Goal: Task Accomplishment & Management: Use online tool/utility

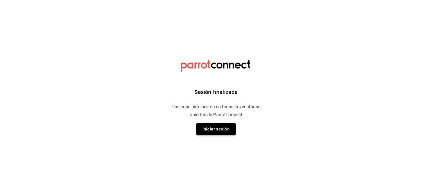
click at [217, 130] on button "Iniciar sesión" at bounding box center [215, 129] width 39 height 12
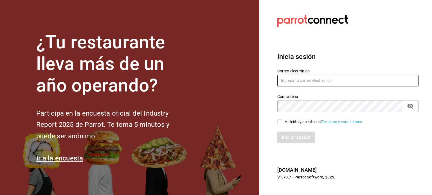
click at [327, 80] on input "text" at bounding box center [347, 81] width 141 height 12
type input "jesus_durzo2@hotmail.com"
click at [280, 125] on div "Iniciar sesión" at bounding box center [345, 134] width 148 height 19
click at [281, 122] on input "He leído y acepto los Términos y condiciones." at bounding box center [279, 122] width 5 height 5
checkbox input "true"
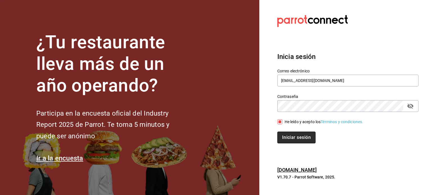
click at [297, 136] on button "Iniciar sesión" at bounding box center [296, 138] width 38 height 12
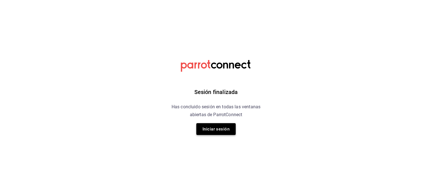
click at [208, 129] on button "Iniciar sesión" at bounding box center [215, 129] width 39 height 12
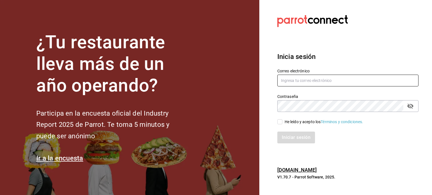
click at [317, 76] on input "text" at bounding box center [347, 81] width 141 height 12
type input "[EMAIL_ADDRESS][DOMAIN_NAME]"
click at [280, 122] on input "He leído y acepto los Términos y condiciones." at bounding box center [279, 122] width 5 height 5
checkbox input "true"
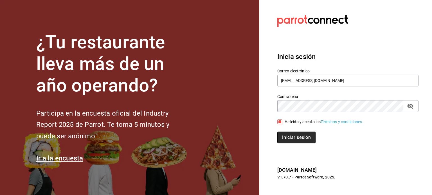
click at [293, 139] on button "Iniciar sesión" at bounding box center [296, 138] width 38 height 12
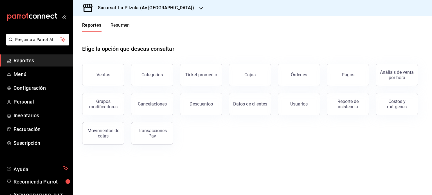
click at [168, 5] on h3 "Sucursal: La Pitzota (Av [GEOGRAPHIC_DATA])" at bounding box center [143, 7] width 101 height 7
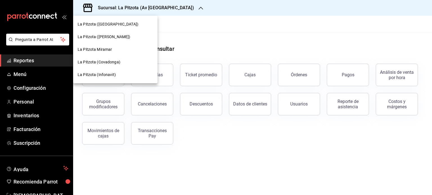
click at [128, 74] on div "La Pitzota (Infonavit)" at bounding box center [115, 75] width 75 height 6
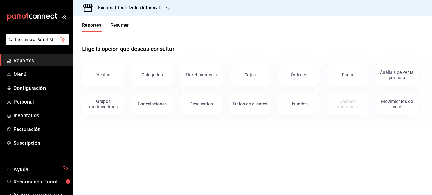
click at [125, 24] on button "Resumen" at bounding box center [120, 27] width 19 height 10
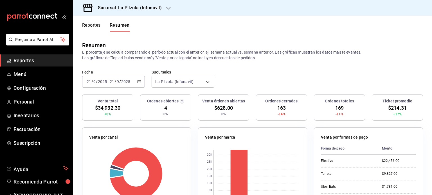
click at [138, 81] on icon "button" at bounding box center [139, 82] width 4 height 4
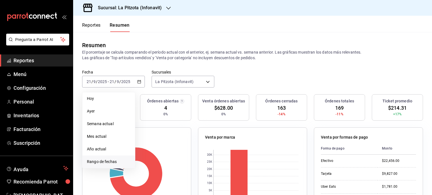
click at [107, 158] on li "Rango de fechas" at bounding box center [108, 162] width 53 height 13
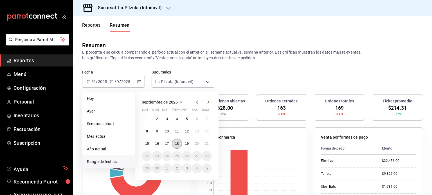
click at [178, 145] on abbr "18" at bounding box center [177, 144] width 4 height 4
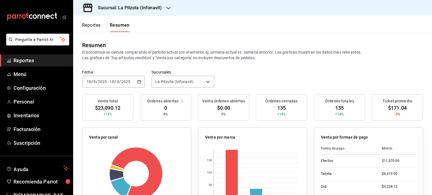
click at [138, 81] on \(Stroke\) "button" at bounding box center [139, 81] width 3 height 0
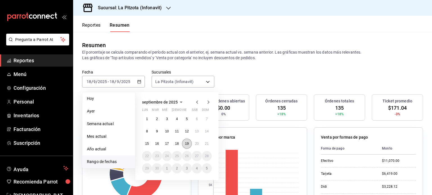
click at [186, 142] on abbr "19" at bounding box center [187, 144] width 4 height 4
